Goal: Task Accomplishment & Management: Manage account settings

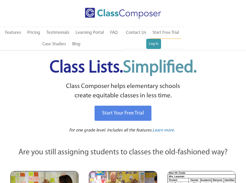
click at [163, 39] on ul "Contact Us Start Free Trial Log In" at bounding box center [154, 38] width 62 height 22
click at [159, 43] on link "Log In" at bounding box center [153, 44] width 15 height 10
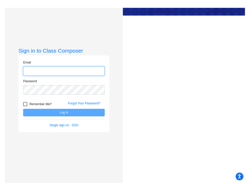
type input "[DOMAIN_NAME][EMAIL_ADDRESS][DOMAIN_NAME]"
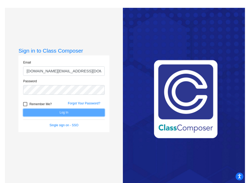
click at [79, 109] on button "Log In" at bounding box center [64, 113] width 82 height 8
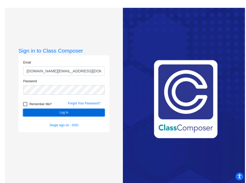
click at [79, 113] on button "Log In" at bounding box center [64, 113] width 82 height 8
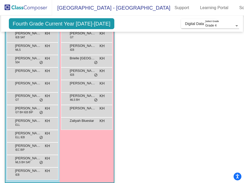
scroll to position [71, 0]
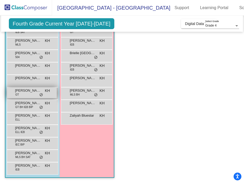
click at [45, 92] on div "[PERSON_NAME] GT KH lock do_not_disturb_alt" at bounding box center [32, 92] width 50 height 11
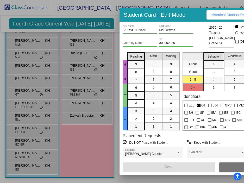
click at [92, 145] on div at bounding box center [122, 91] width 244 height 183
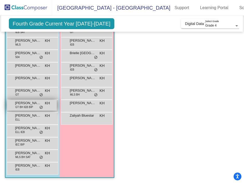
click at [28, 105] on span "GT BH IEB BIP" at bounding box center [24, 107] width 18 height 4
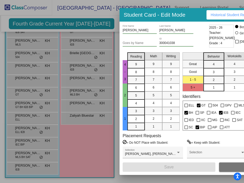
click at [100, 140] on div at bounding box center [122, 91] width 244 height 183
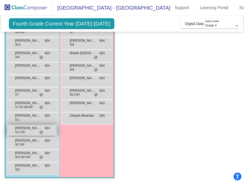
click at [30, 130] on div "[PERSON_NAME] ELL IEB KH lock do_not_disturb_alt" at bounding box center [32, 130] width 50 height 11
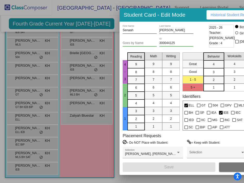
click at [82, 149] on div at bounding box center [122, 91] width 244 height 183
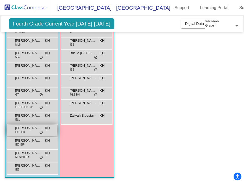
click at [40, 131] on span "do_not_disturb_alt" at bounding box center [41, 132] width 4 height 4
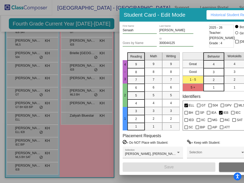
click at [91, 139] on div at bounding box center [122, 91] width 244 height 183
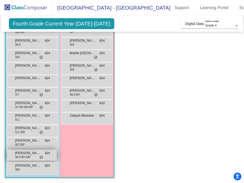
click at [34, 155] on div "[PERSON_NAME] MLS BH SAT KH lock do_not_disturb_alt" at bounding box center [32, 155] width 50 height 11
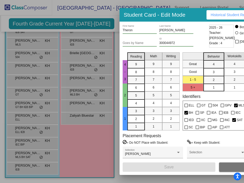
click at [93, 146] on div at bounding box center [122, 91] width 244 height 183
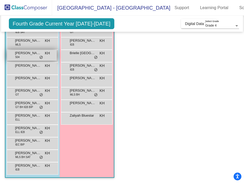
click at [33, 55] on div "[PERSON_NAME] 504 KH lock do_not_disturb_alt" at bounding box center [32, 55] width 50 height 11
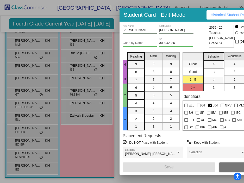
click at [79, 130] on div at bounding box center [122, 91] width 244 height 183
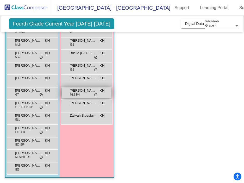
click at [78, 88] on span "[PERSON_NAME]" at bounding box center [83, 90] width 26 height 5
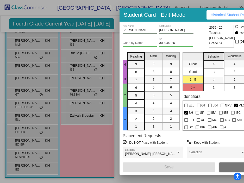
click at [87, 136] on div at bounding box center [122, 91] width 244 height 183
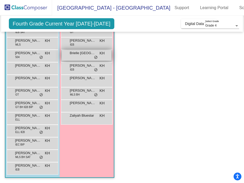
click at [88, 51] on span "Brielle [GEOGRAPHIC_DATA]" at bounding box center [83, 52] width 26 height 5
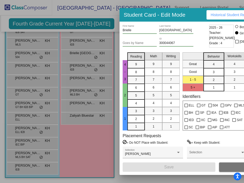
click at [84, 58] on div at bounding box center [122, 91] width 244 height 183
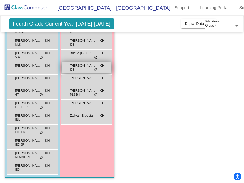
click at [87, 66] on div "[PERSON_NAME] IEB KH lock do_not_disturb_alt" at bounding box center [87, 67] width 50 height 11
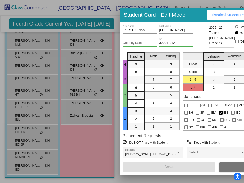
click at [96, 137] on div at bounding box center [122, 91] width 244 height 183
